Goal: Find specific page/section: Find specific page/section

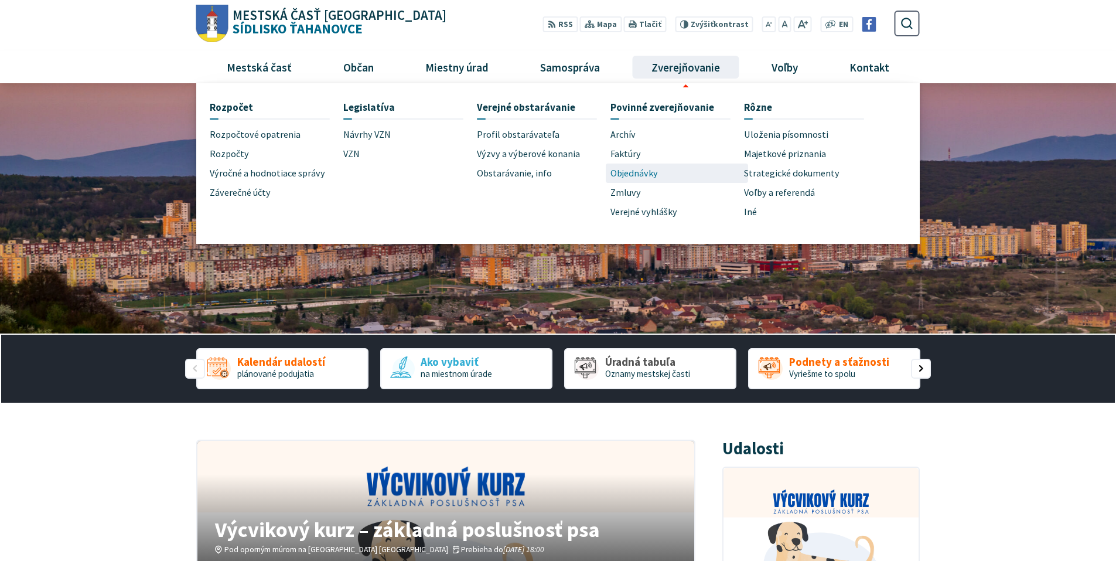
click at [644, 171] on span "Objednávky" at bounding box center [634, 172] width 47 height 19
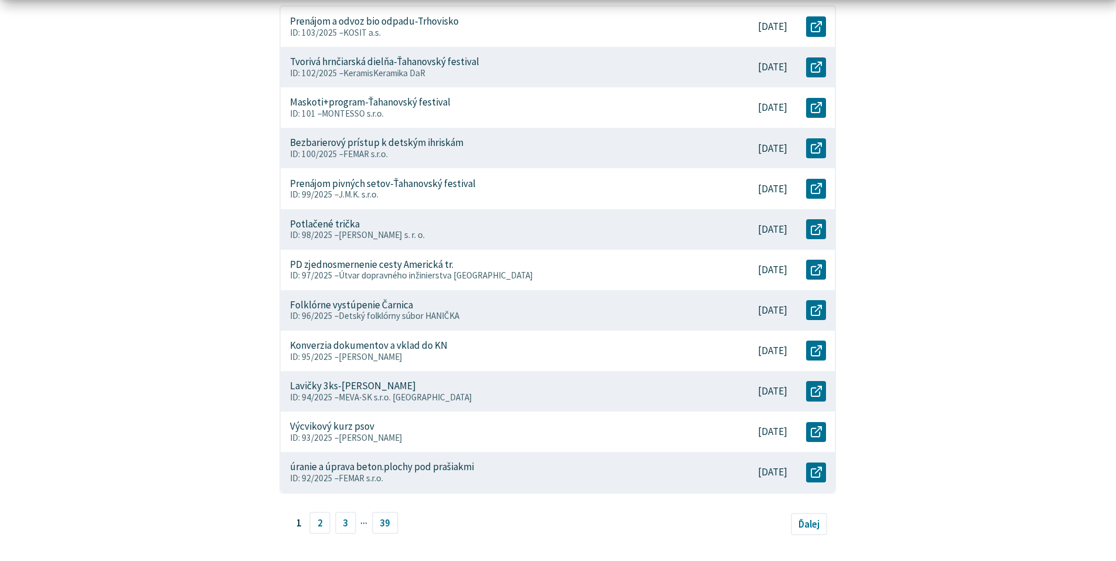
scroll to position [469, 0]
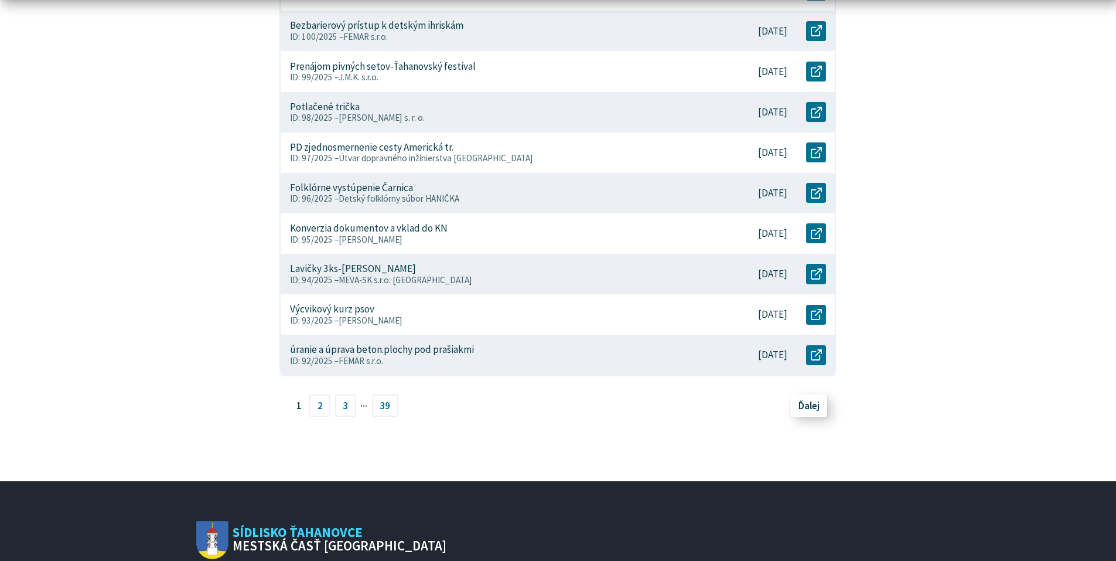
click at [806, 407] on span "Ďalej" at bounding box center [809, 405] width 21 height 13
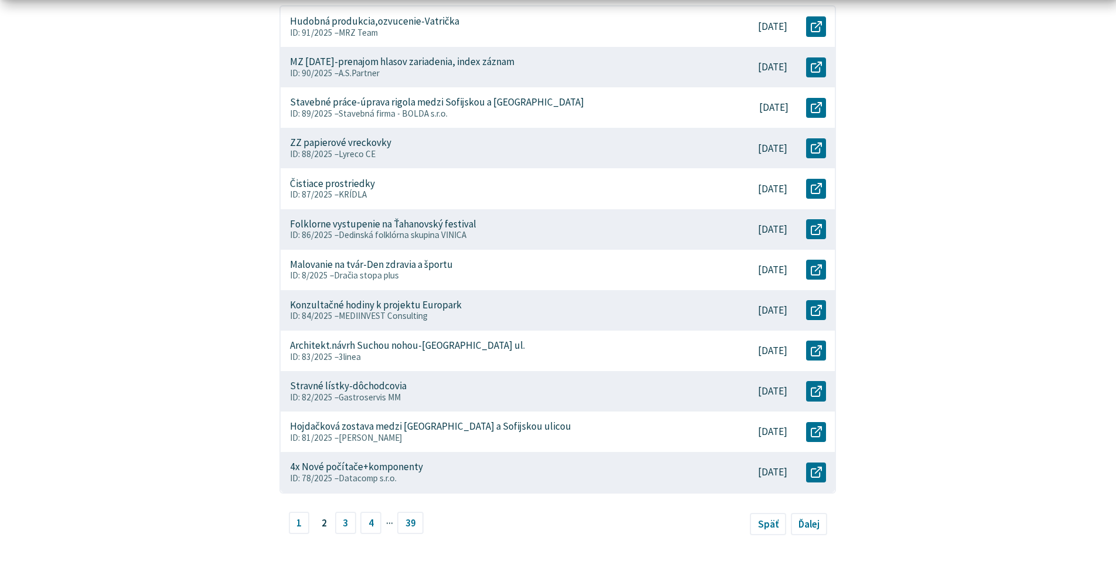
scroll to position [527, 0]
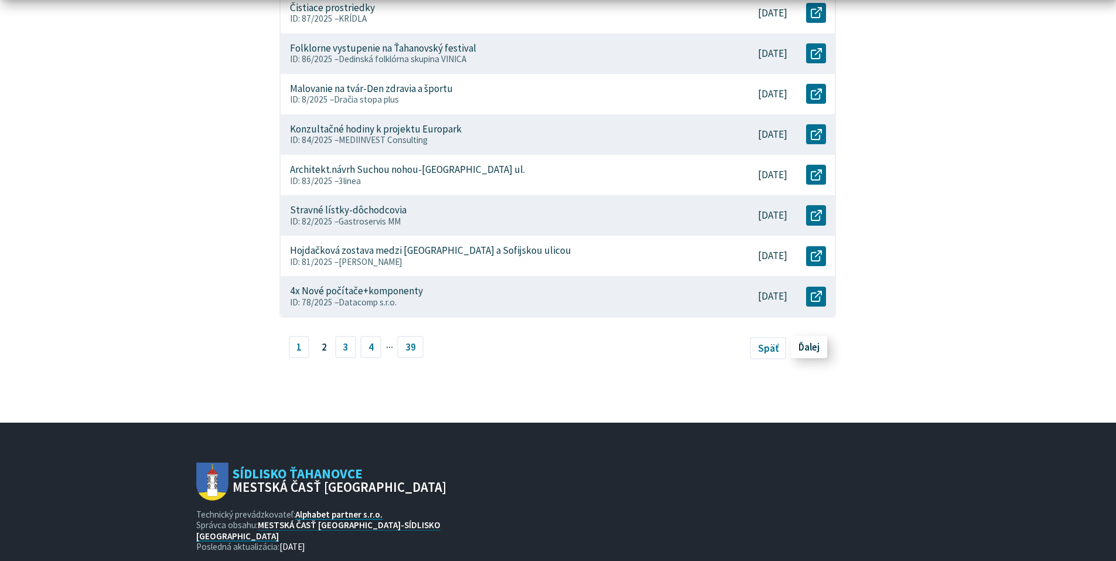
click at [807, 344] on span "Ďalej" at bounding box center [809, 346] width 21 height 13
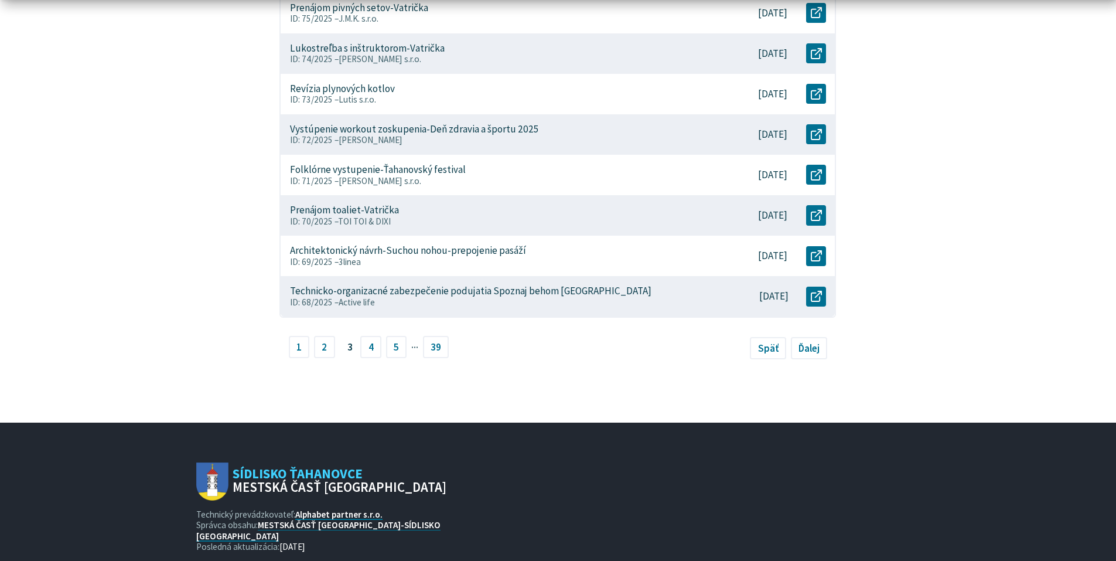
scroll to position [606, 0]
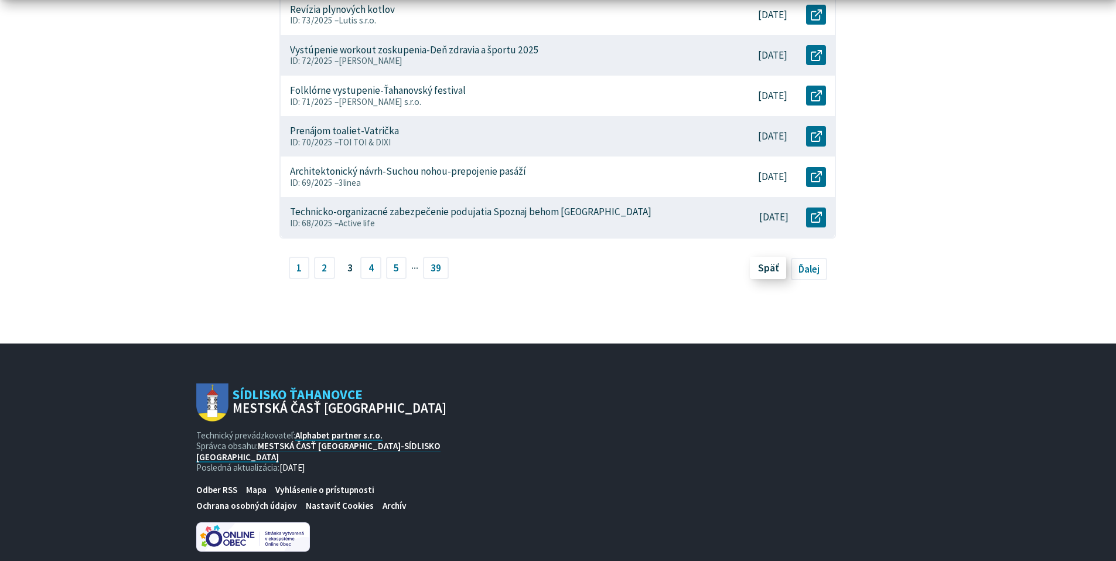
click at [768, 269] on span "Späť" at bounding box center [768, 267] width 21 height 13
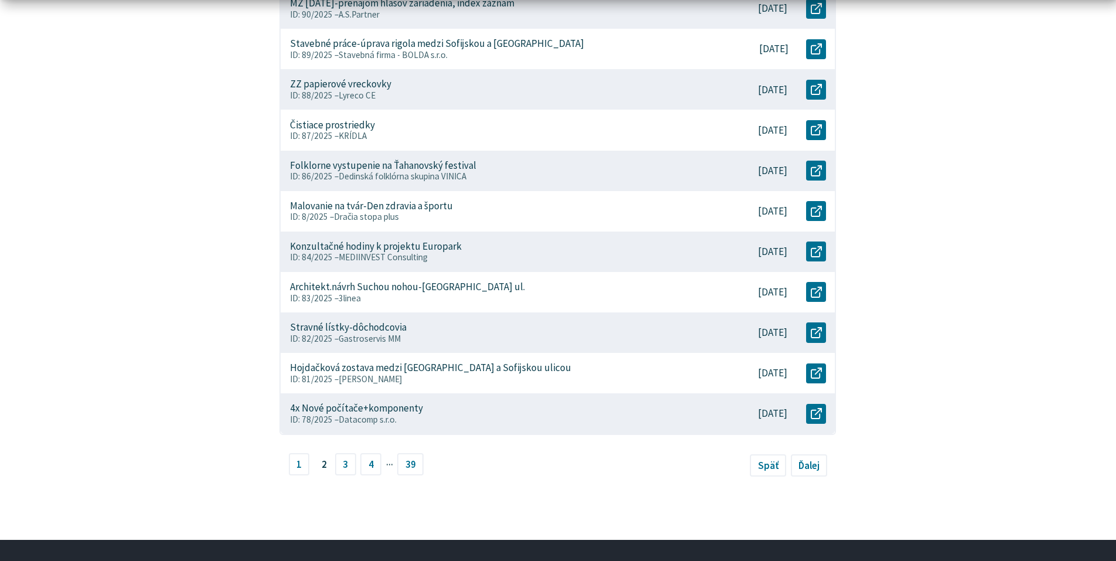
scroll to position [586, 0]
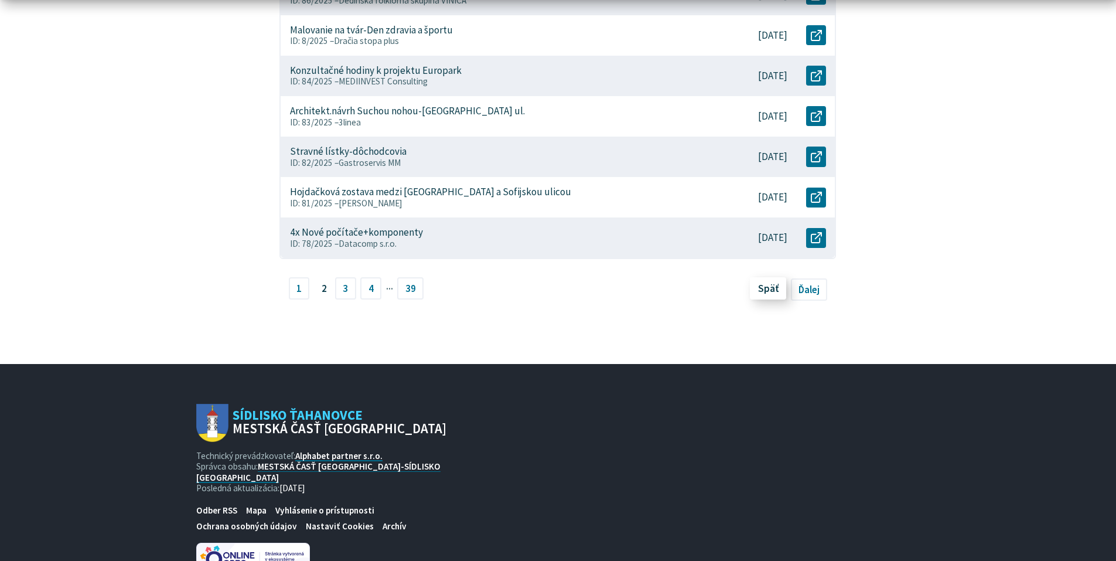
click at [759, 286] on span "Späť" at bounding box center [768, 288] width 21 height 13
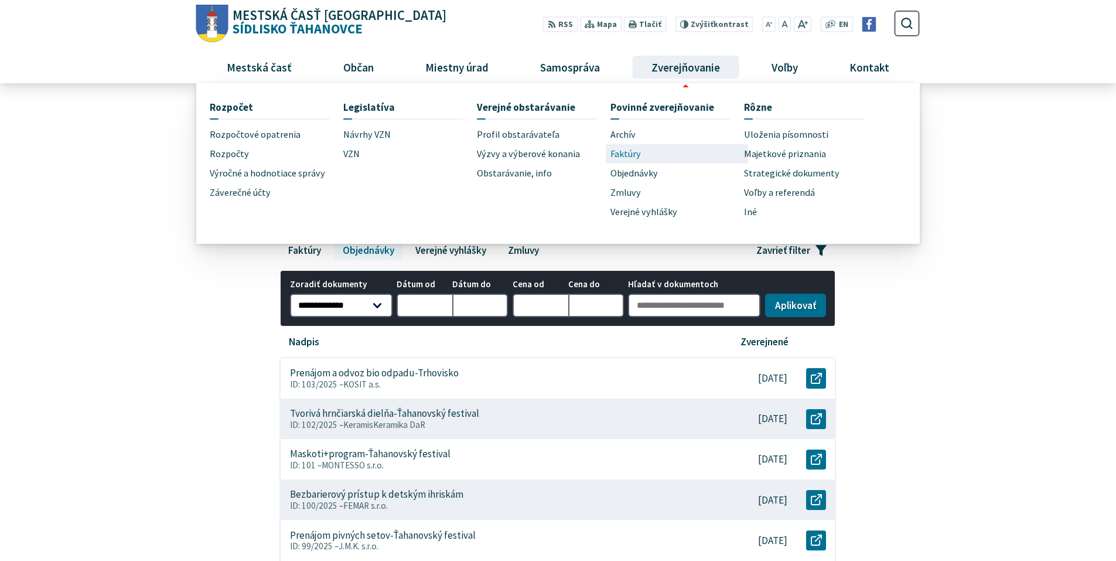
click at [633, 152] on span "Faktúry" at bounding box center [626, 153] width 30 height 19
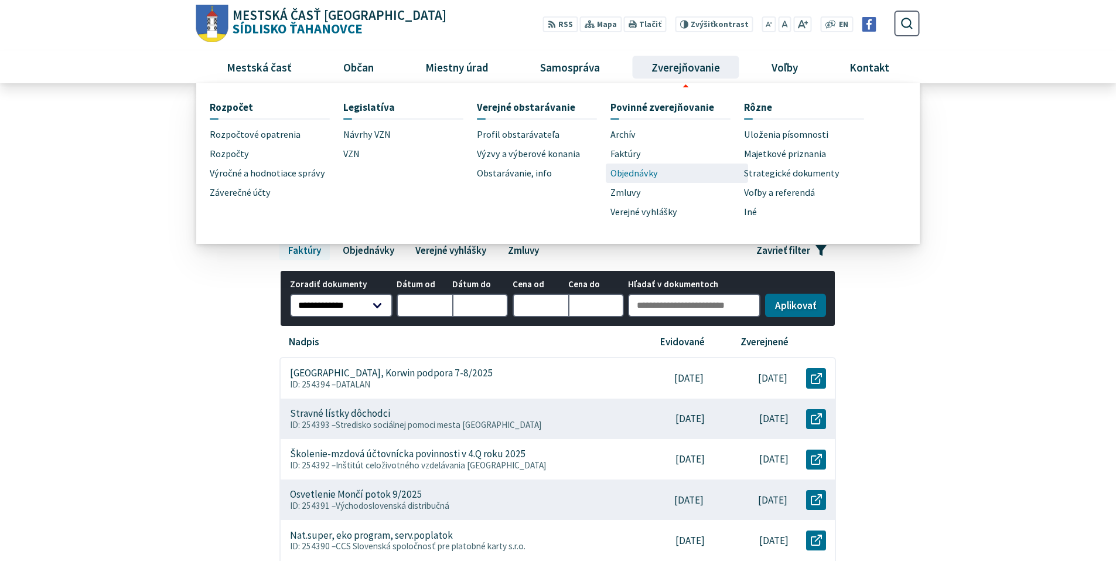
click at [647, 168] on span "Objednávky" at bounding box center [634, 172] width 47 height 19
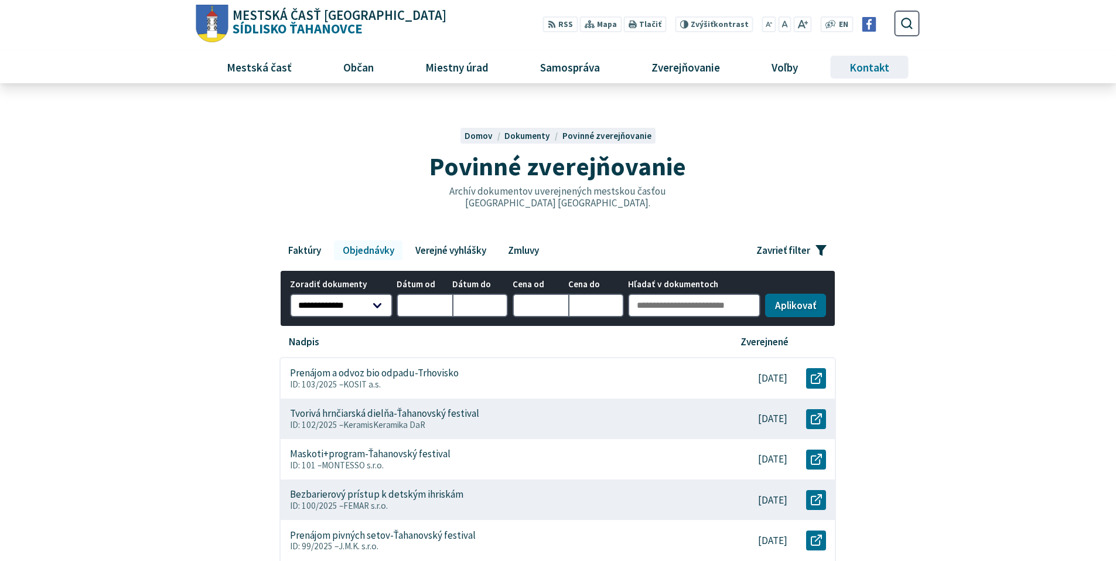
click at [869, 62] on span "Kontakt" at bounding box center [870, 67] width 49 height 32
